Goal: Find specific page/section: Find specific page/section

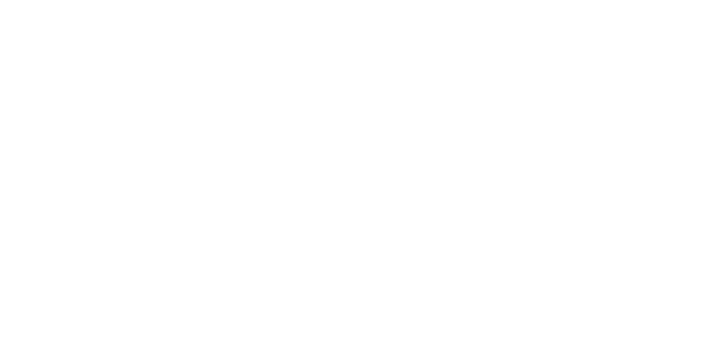
click at [258, 2] on html at bounding box center [351, 1] width 703 height 2
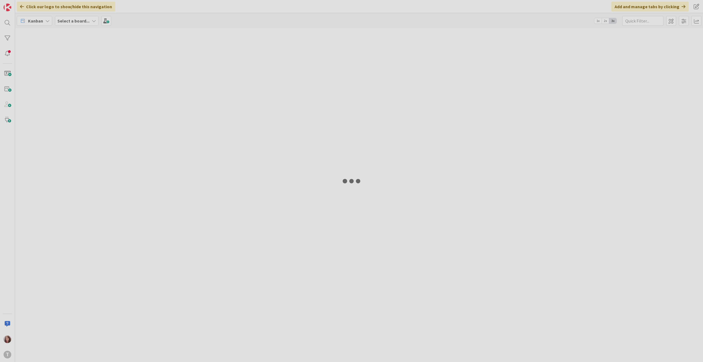
select select "xml"
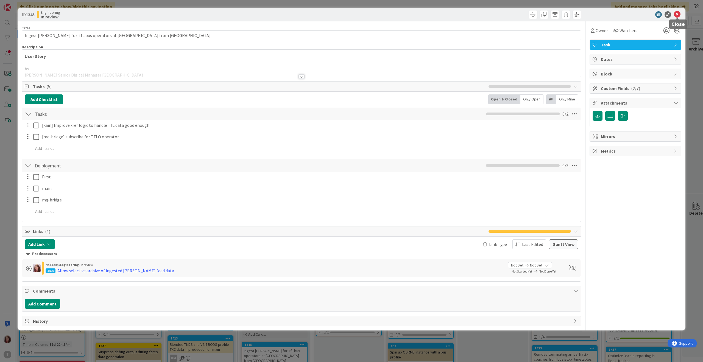
click at [678, 14] on icon at bounding box center [677, 14] width 7 height 7
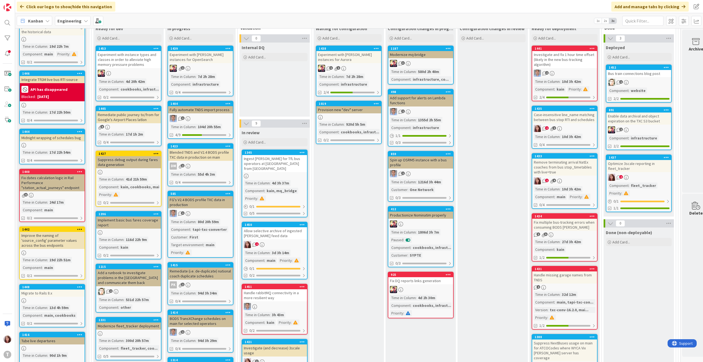
scroll to position [149, 0]
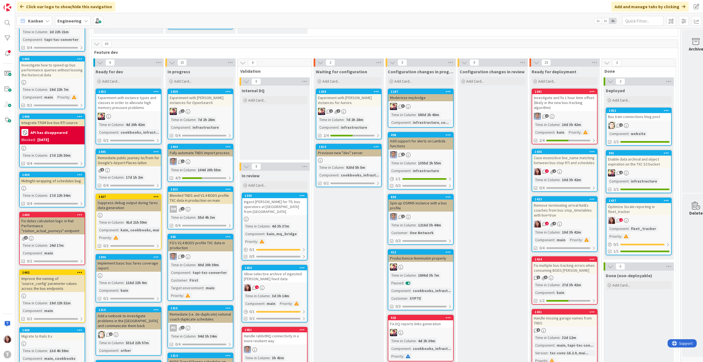
click at [121, 154] on div "Remediate public journey to/from for Google's Airport Places latlon" at bounding box center [128, 160] width 65 height 12
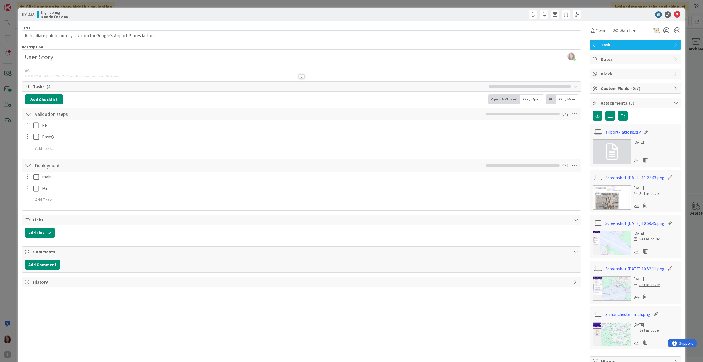
click at [298, 76] on div at bounding box center [301, 76] width 6 height 4
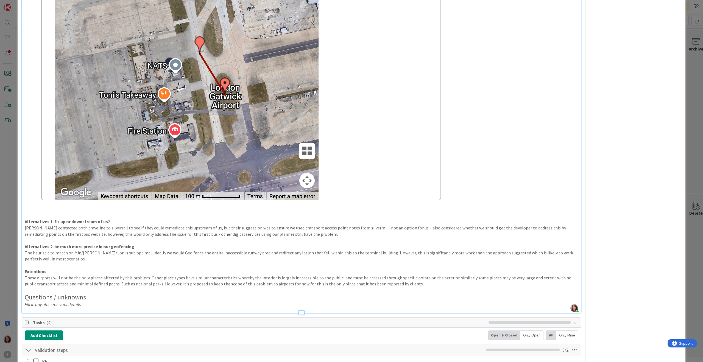
scroll to position [1968, 0]
